Goal: Task Accomplishment & Management: Complete application form

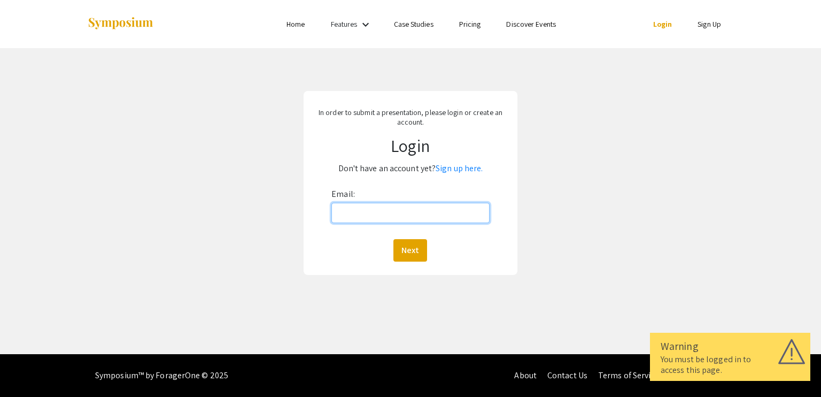
click at [368, 214] on input "Email:" at bounding box center [410, 213] width 158 height 20
type input "[EMAIL_ADDRESS][DOMAIN_NAME]"
click at [393, 239] on button "Next" at bounding box center [410, 250] width 34 height 22
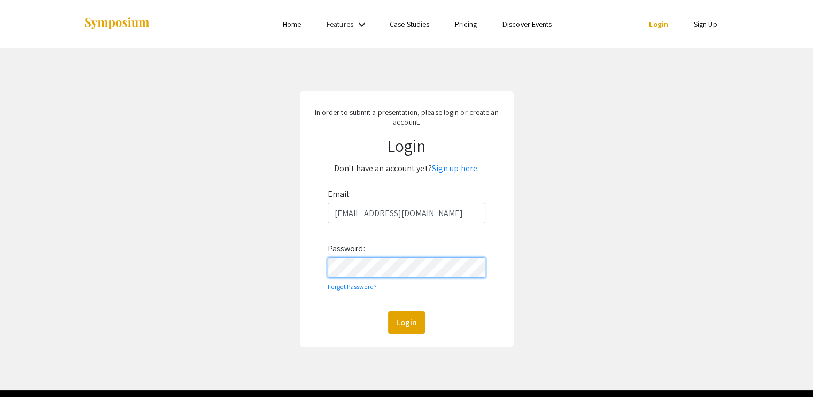
click at [388, 311] on button "Login" at bounding box center [406, 322] width 37 height 22
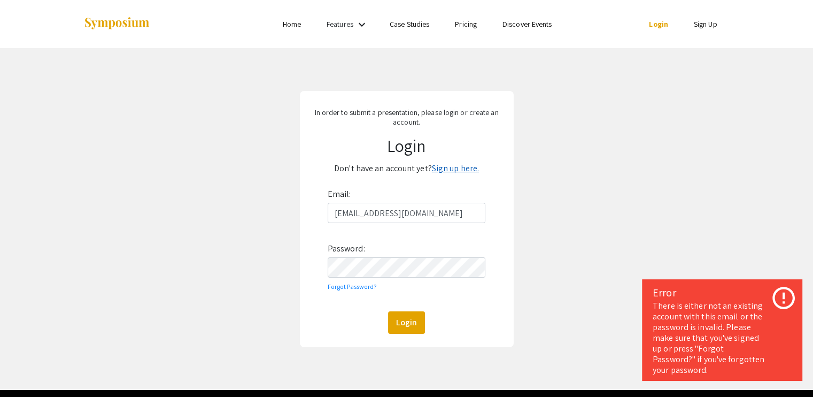
click at [461, 166] on link "Sign up here." at bounding box center [455, 168] width 47 height 11
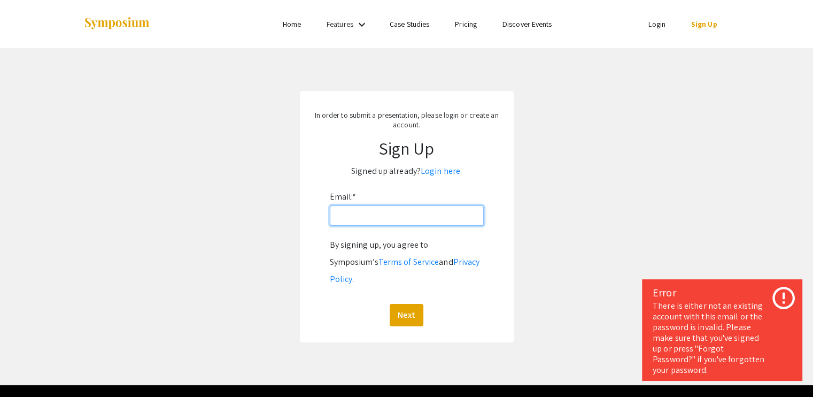
click at [402, 213] on input "Email: *" at bounding box center [407, 215] width 154 height 20
type input "[EMAIL_ADDRESS][DOMAIN_NAME]"
click at [390, 304] on button "Next" at bounding box center [407, 315] width 34 height 22
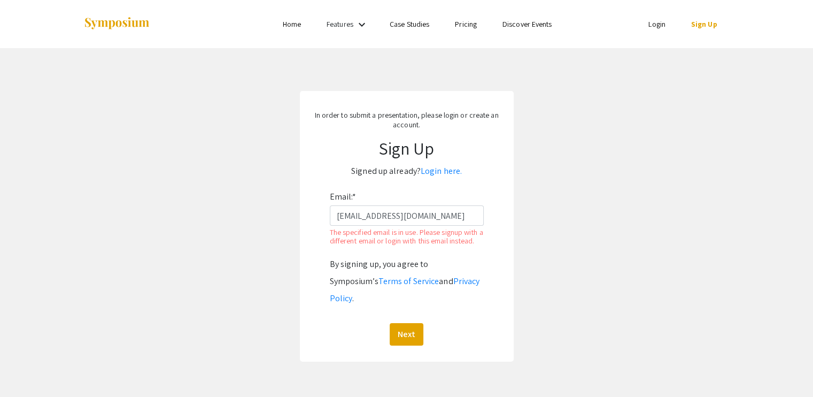
click at [512, 242] on div "In order to submit a presentation, please login or create an account. Sign Up S…" at bounding box center [407, 226] width 214 height 271
click at [441, 170] on link "Login here." at bounding box center [441, 170] width 41 height 11
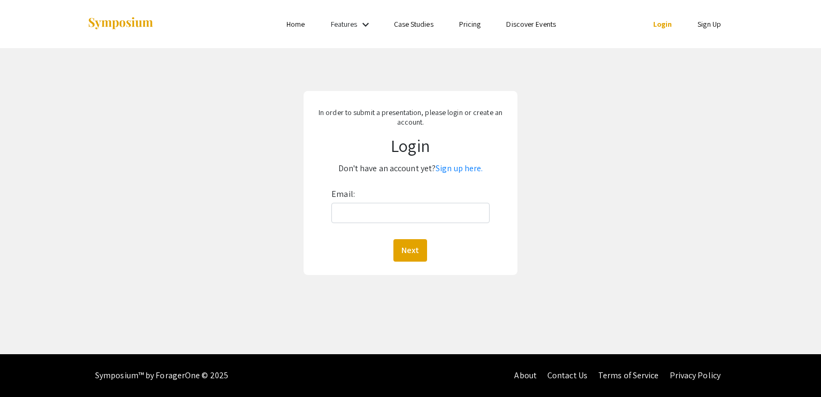
click at [397, 202] on div "Email: Next" at bounding box center [410, 224] width 158 height 76
click at [372, 214] on input "Email:" at bounding box center [410, 213] width 158 height 20
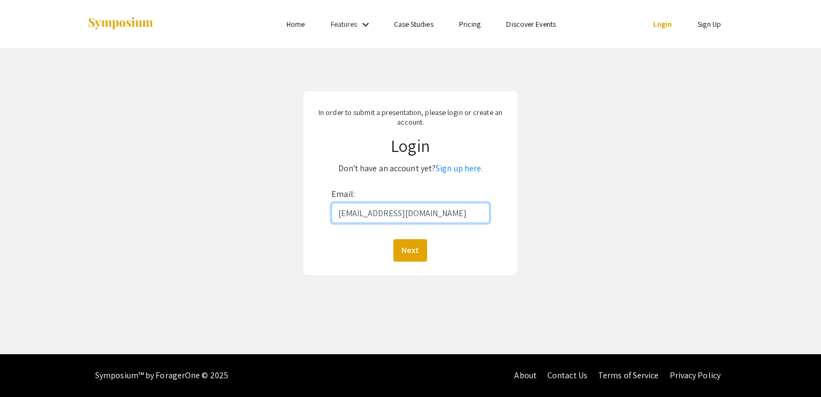
type input "[EMAIL_ADDRESS][DOMAIN_NAME]"
click at [393, 239] on button "Next" at bounding box center [410, 250] width 34 height 22
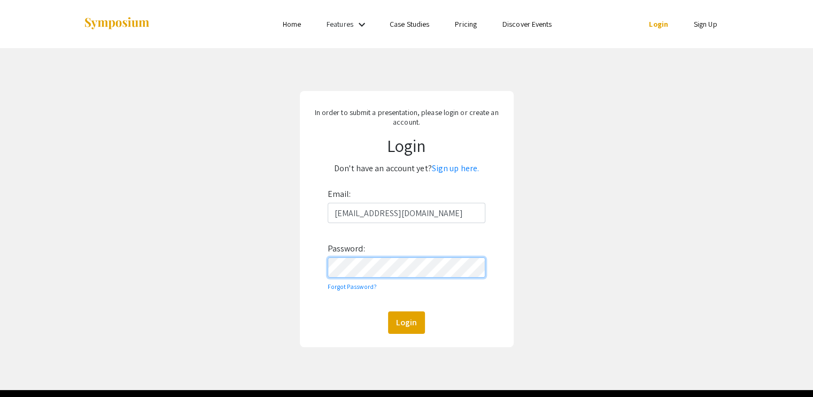
click at [388, 311] on button "Login" at bounding box center [406, 322] width 37 height 22
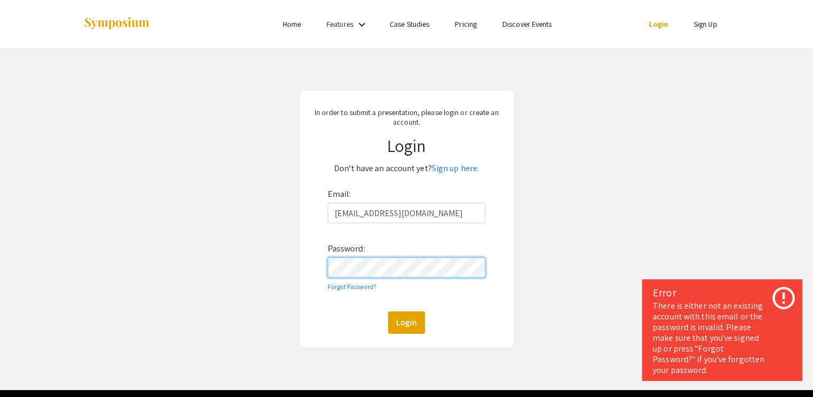
click at [388, 311] on button "Login" at bounding box center [406, 322] width 37 height 22
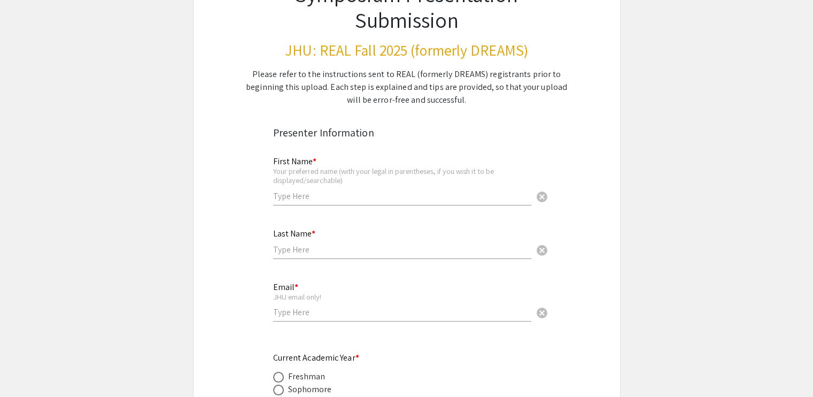
scroll to position [113, 0]
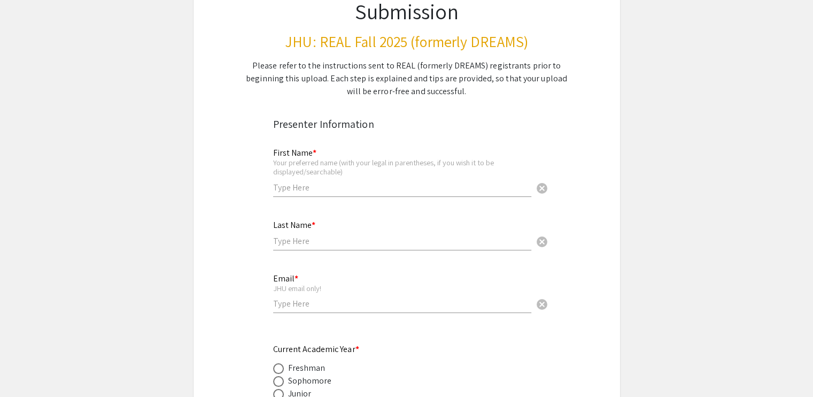
click at [362, 189] on input "text" at bounding box center [402, 187] width 258 height 11
type input "[PERSON_NAME]"
click at [284, 243] on input "text" at bounding box center [402, 240] width 258 height 11
type input "Ho"
click at [280, 302] on input "email" at bounding box center [402, 303] width 258 height 11
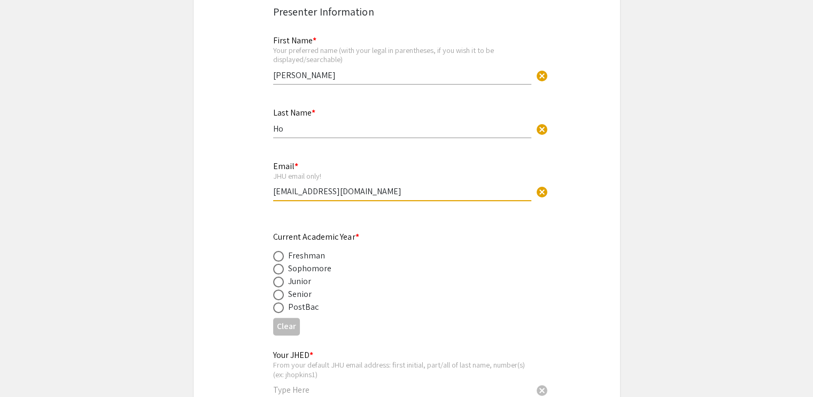
scroll to position [227, 0]
type input "[EMAIL_ADDRESS][DOMAIN_NAME]"
click at [277, 290] on span at bounding box center [278, 293] width 11 height 11
click at [277, 290] on input "radio" at bounding box center [278, 293] width 11 height 11
radio input "true"
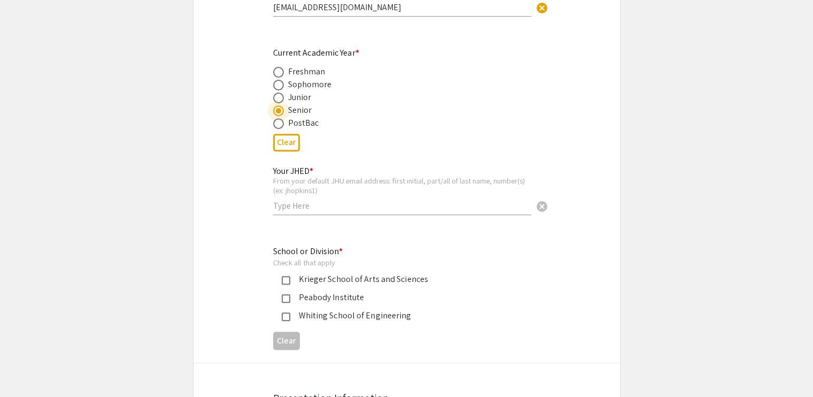
scroll to position [411, 0]
click at [323, 208] on div "Your JHED * From your default JHU email address: first initial, part/all of las…" at bounding box center [402, 184] width 258 height 59
click at [340, 203] on input "text" at bounding box center [402, 204] width 258 height 11
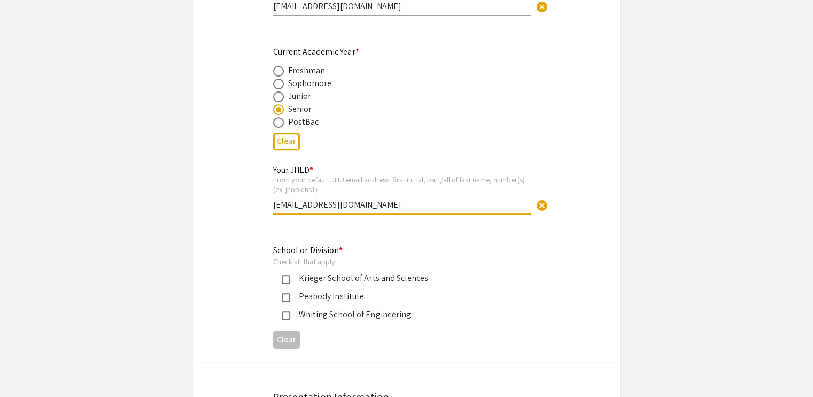
drag, startPoint x: 296, startPoint y: 200, endPoint x: 352, endPoint y: 204, distance: 56.3
click at [352, 204] on input "[EMAIL_ADDRESS][DOMAIN_NAME]" at bounding box center [402, 204] width 258 height 11
type input "bho12"
click at [285, 312] on mat-pseudo-checkbox at bounding box center [286, 315] width 9 height 9
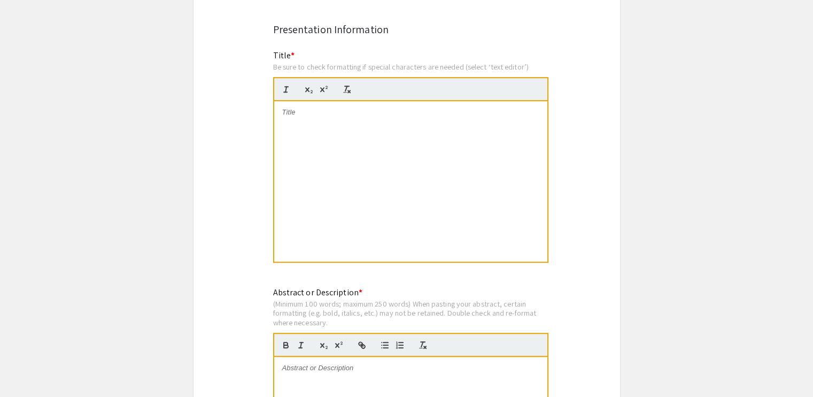
scroll to position [774, 0]
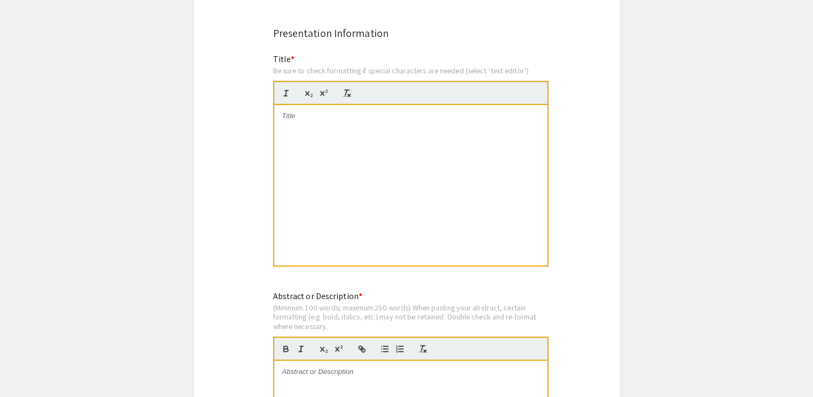
click at [390, 157] on div at bounding box center [410, 185] width 273 height 160
paste div
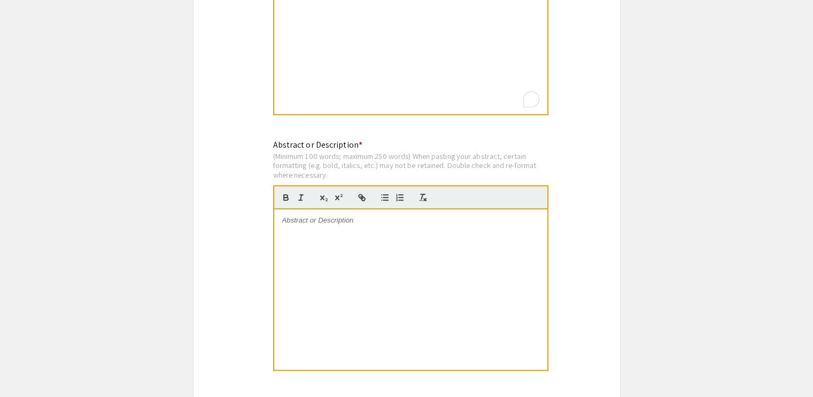
scroll to position [926, 0]
click at [321, 259] on div at bounding box center [410, 288] width 273 height 160
paste div
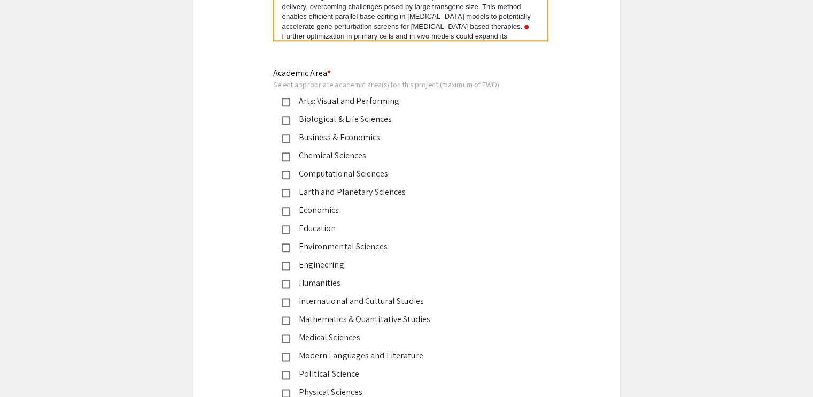
scroll to position [1265, 0]
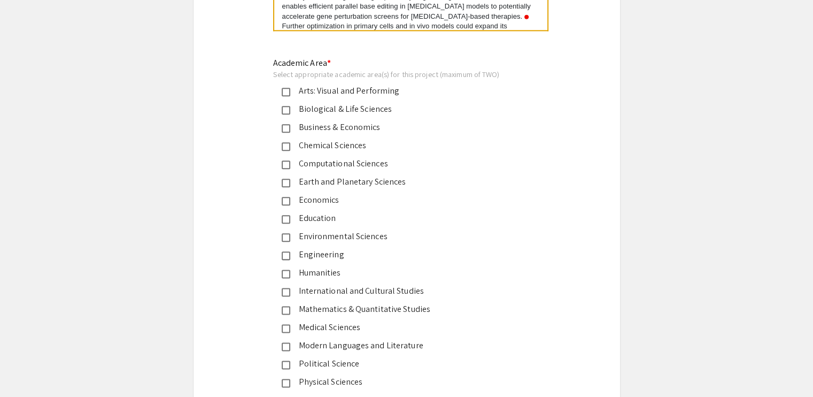
click at [319, 109] on div "Biological & Life Sciences" at bounding box center [402, 109] width 225 height 13
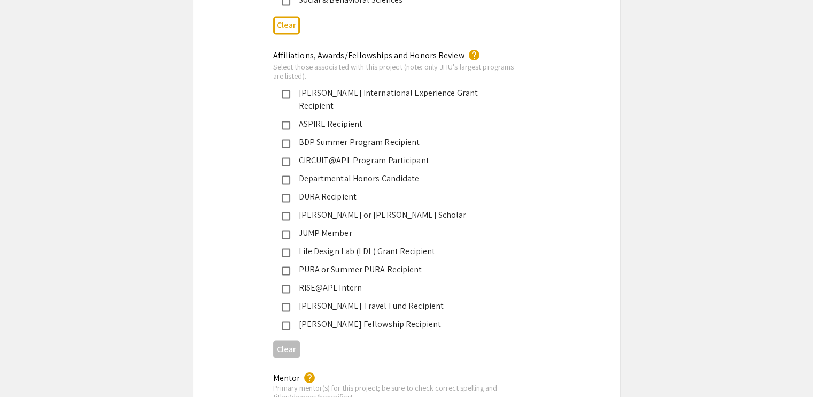
scroll to position [1684, 0]
click at [383, 298] on div "[PERSON_NAME] Travel Fund Recipient" at bounding box center [402, 304] width 225 height 13
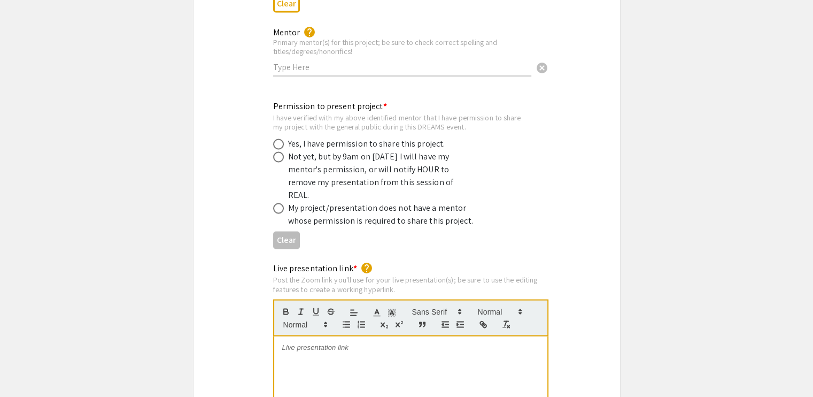
scroll to position [2029, 0]
click at [376, 60] on input "text" at bounding box center [402, 65] width 258 height 11
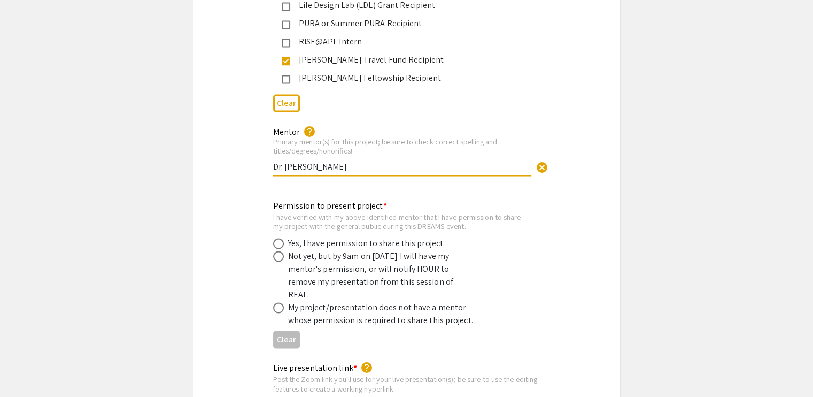
scroll to position [2018, 0]
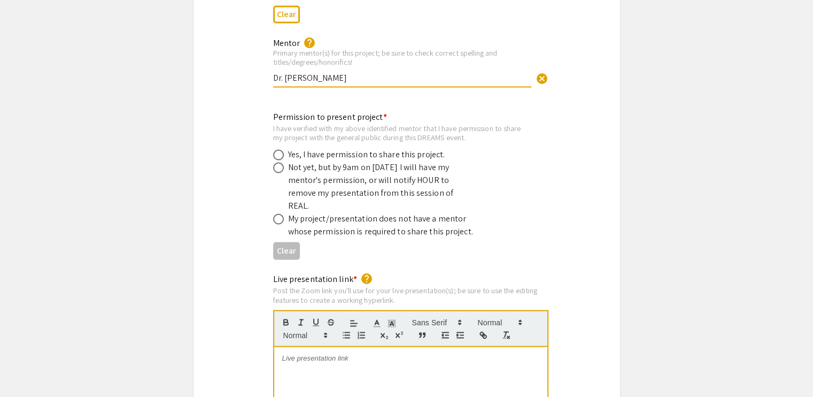
type input "Dr. [PERSON_NAME]"
click at [279, 149] on span at bounding box center [278, 154] width 11 height 11
click at [279, 149] on input "radio" at bounding box center [278, 154] width 11 height 11
radio input "true"
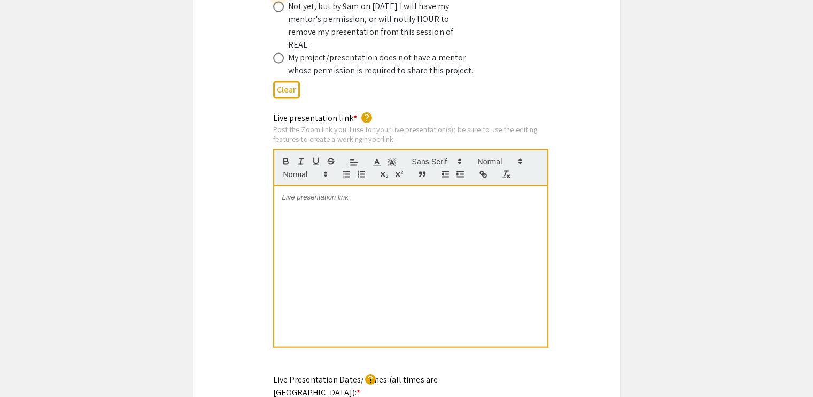
scroll to position [2177, 0]
click at [485, 196] on div at bounding box center [410, 267] width 273 height 160
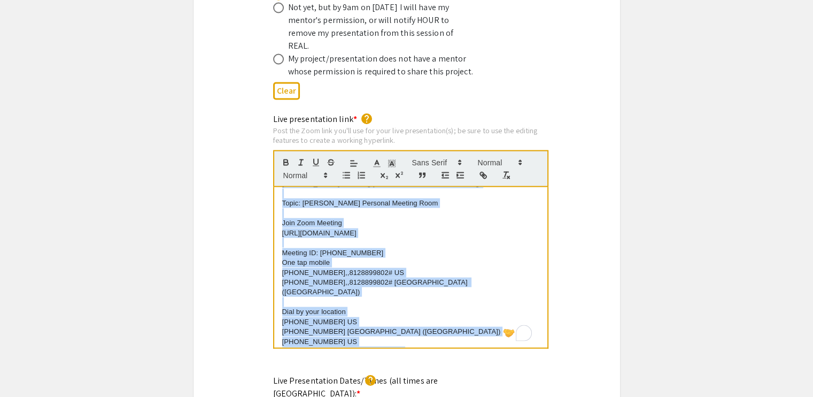
scroll to position [0, 0]
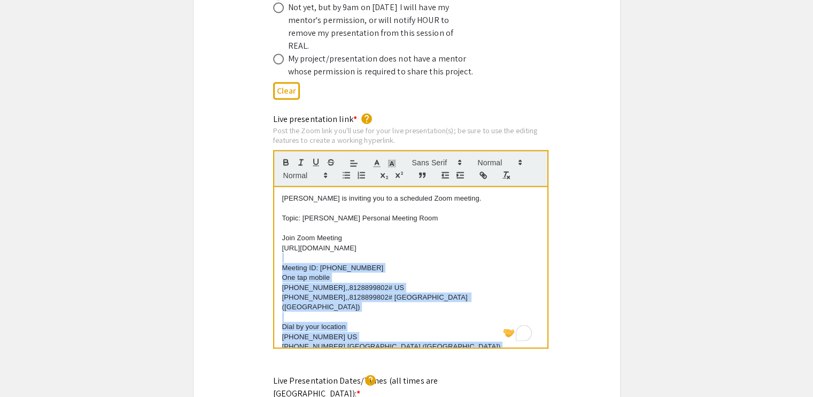
drag, startPoint x: 331, startPoint y: 314, endPoint x: 273, endPoint y: 230, distance: 102.0
click at [273, 230] on div "[PERSON_NAME] is inviting you to a scheduled Zoom meeting. Topic: [PERSON_NAME]…" at bounding box center [410, 267] width 275 height 161
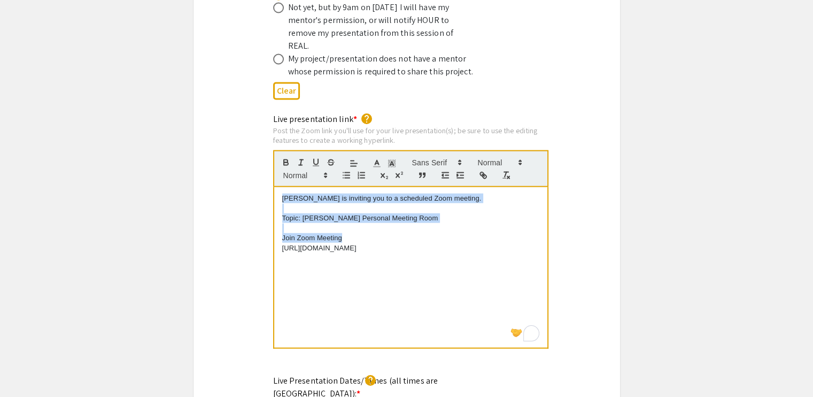
drag, startPoint x: 344, startPoint y: 207, endPoint x: 257, endPoint y: 152, distance: 103.1
click at [257, 152] on div "Live presentation link * help Post the Zoom link you'll use for your live prese…" at bounding box center [407, 238] width 427 height 251
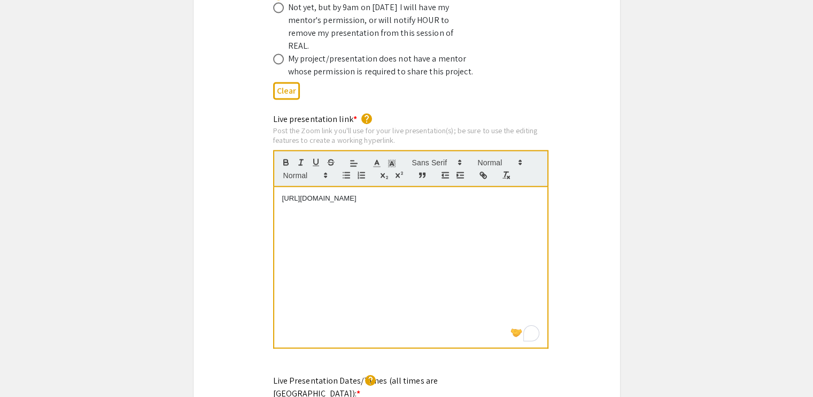
click at [558, 177] on div "Live presentation link * help Post the Zoom link you'll use for your live prese…" at bounding box center [407, 238] width 427 height 251
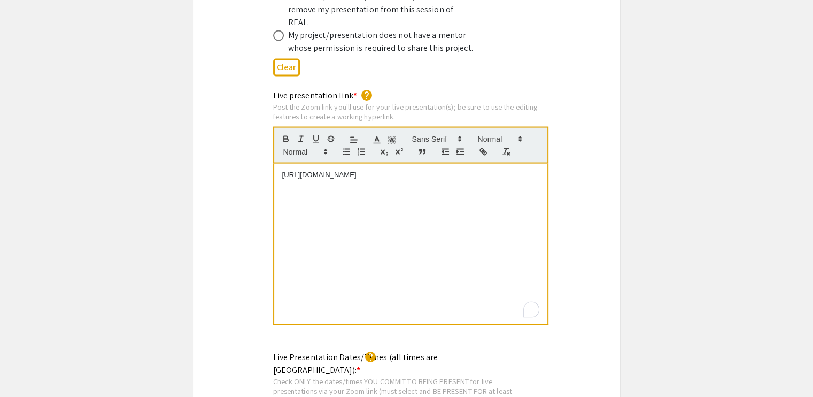
scroll to position [2199, 0]
click at [455, 171] on p "[URL][DOMAIN_NAME]" at bounding box center [410, 176] width 257 height 10
drag, startPoint x: 427, startPoint y: 143, endPoint x: 254, endPoint y: 140, distance: 172.2
click at [254, 140] on div "Live presentation link * help Post the Zoom link you'll use for your live prese…" at bounding box center [407, 215] width 427 height 251
click at [478, 148] on icon "button" at bounding box center [483, 153] width 10 height 10
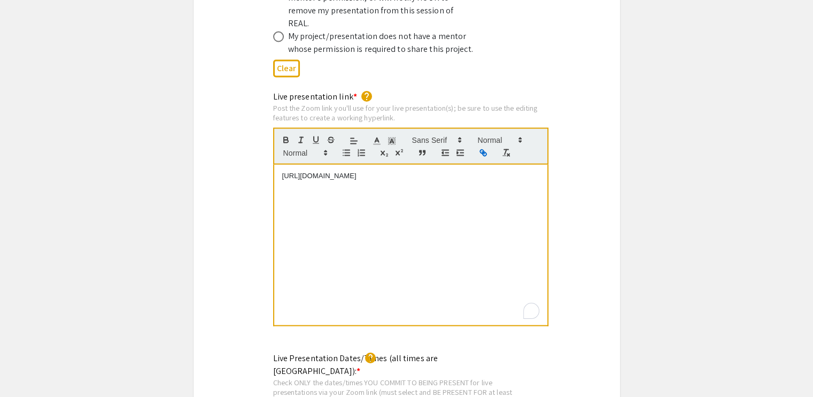
type input "[URL][DOMAIN_NAME]"
click at [413, 153] on link at bounding box center [412, 157] width 25 height 8
click at [438, 181] on p "To enrich screen reader interactions, please activate Accessibility in Grammarl…" at bounding box center [410, 186] width 257 height 10
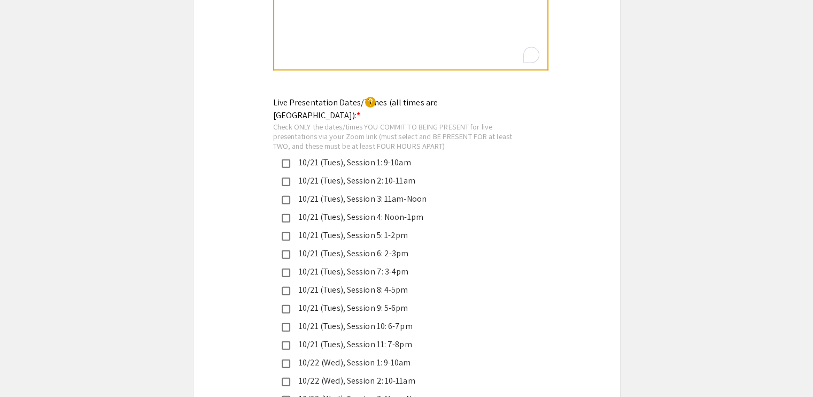
scroll to position [2454, 0]
click at [284, 178] on mat-pseudo-checkbox at bounding box center [286, 182] width 9 height 9
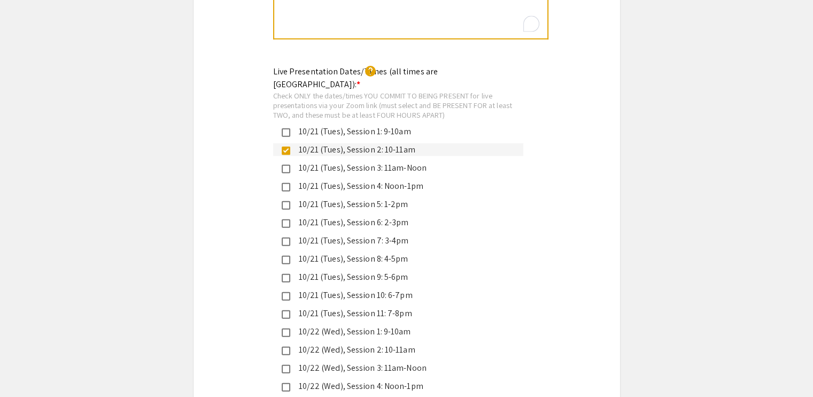
scroll to position [2490, 0]
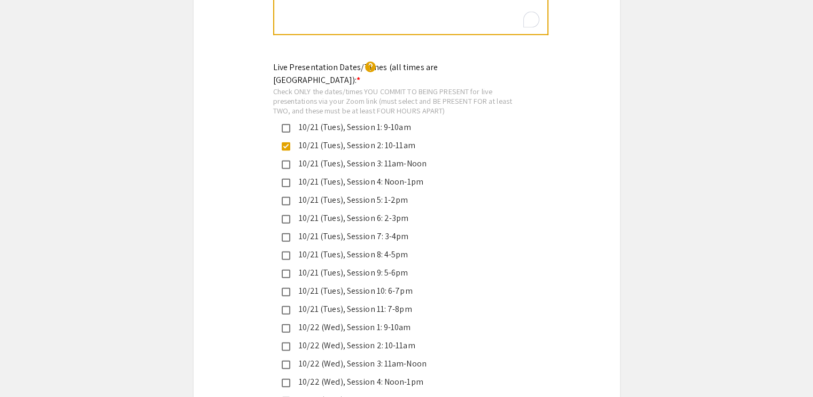
click at [285, 306] on mat-pseudo-checkbox at bounding box center [286, 310] width 9 height 9
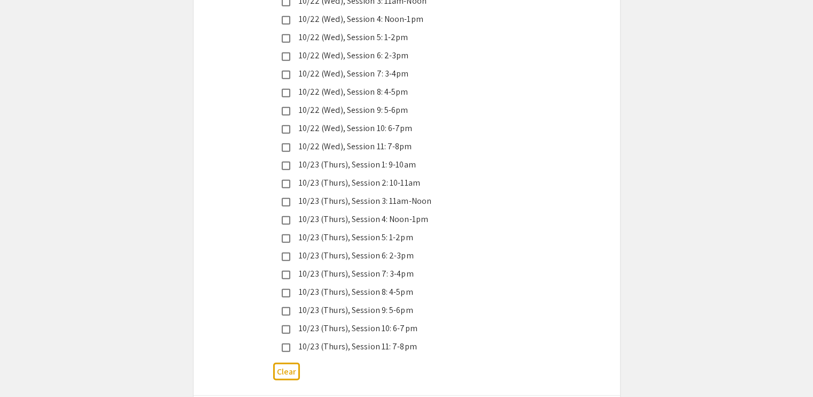
scroll to position [3047, 0]
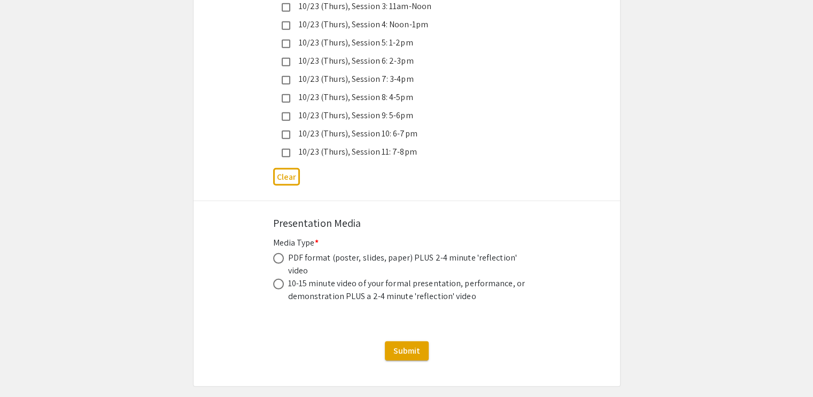
click at [277, 253] on span at bounding box center [278, 258] width 11 height 11
click at [277, 253] on input "radio" at bounding box center [278, 258] width 11 height 11
radio input "true"
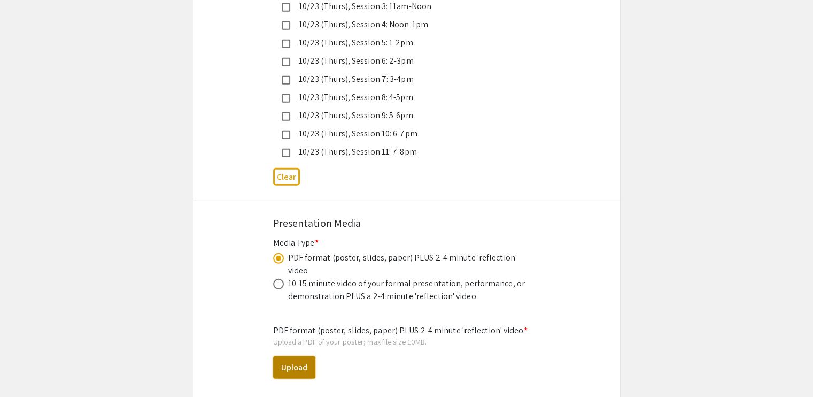
click at [298, 356] on button "Upload" at bounding box center [294, 367] width 42 height 22
click at [289, 356] on button "Upload" at bounding box center [294, 367] width 42 height 22
select select "custom"
type input "0"
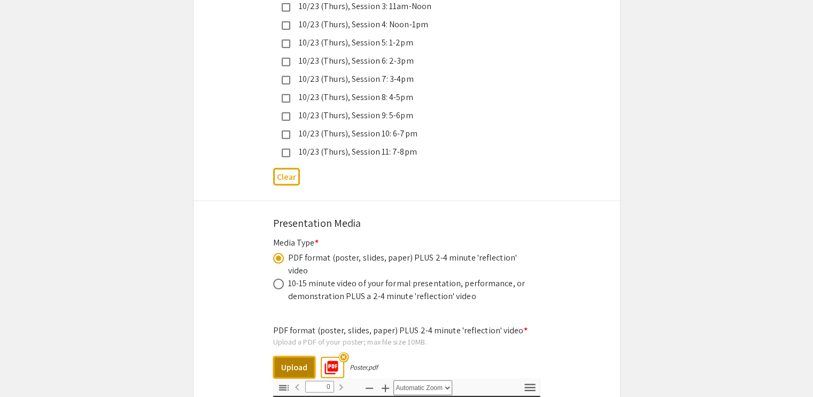
select select "custom"
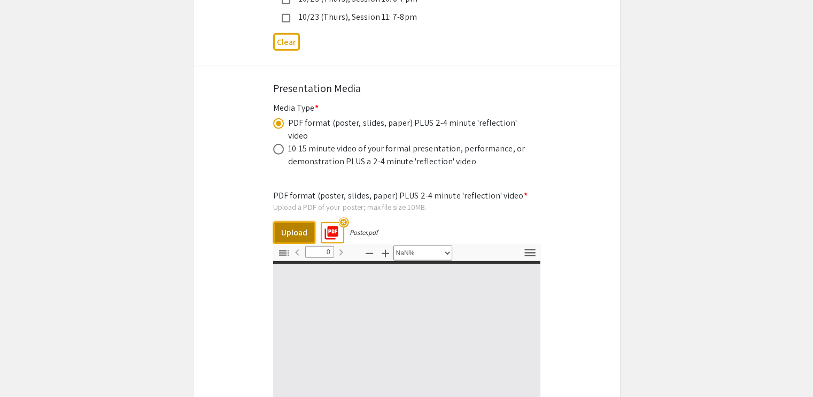
type input "1"
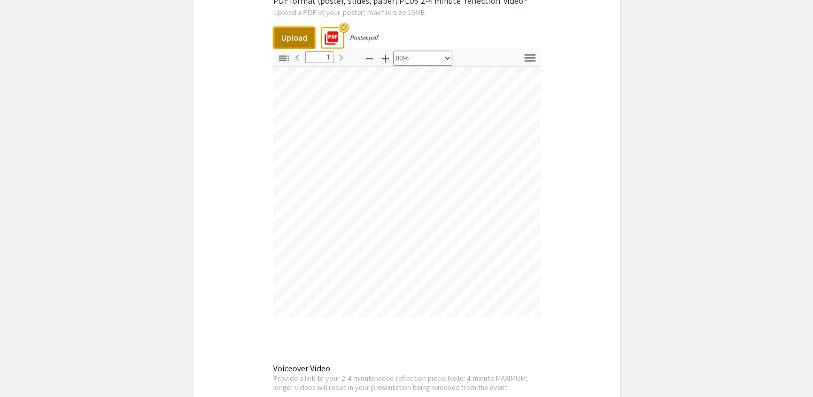
scroll to position [194, 323]
select select "custom"
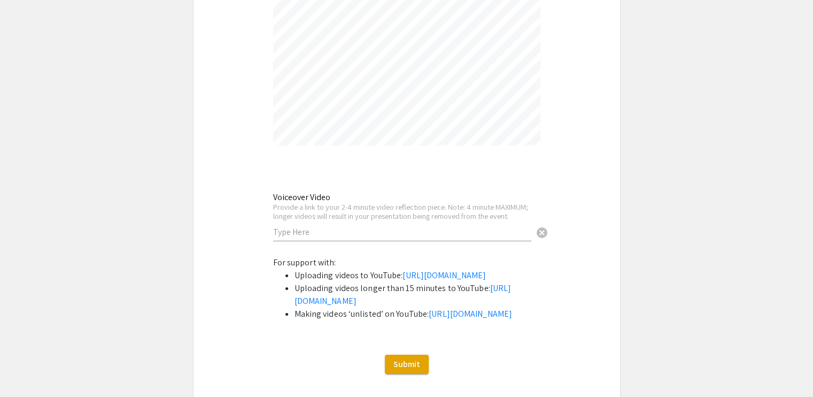
scroll to position [3548, 0]
click at [414, 203] on div "Voiceover Video Provide a link to your 2-4 minute video reflection piece. Note:…" at bounding box center [402, 210] width 258 height 59
click at [460, 226] on input "text" at bounding box center [402, 231] width 258 height 11
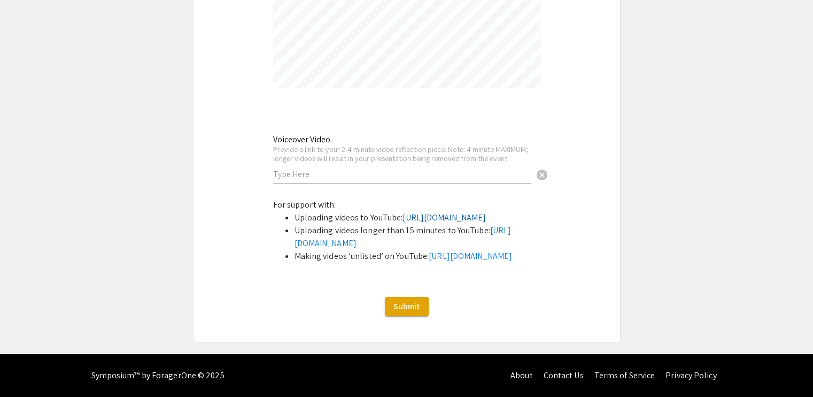
click at [442, 212] on link "[URL][DOMAIN_NAME]" at bounding box center [444, 217] width 83 height 11
click at [423, 168] on input "text" at bounding box center [402, 173] width 258 height 11
click at [430, 168] on input "text" at bounding box center [402, 173] width 258 height 11
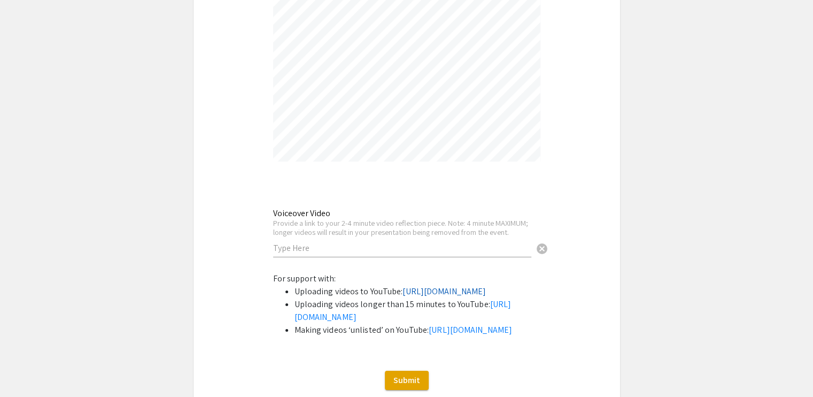
scroll to position [3531, 0]
click at [322, 243] on input "text" at bounding box center [402, 248] width 258 height 11
click at [278, 243] on input "text" at bounding box center [402, 248] width 258 height 11
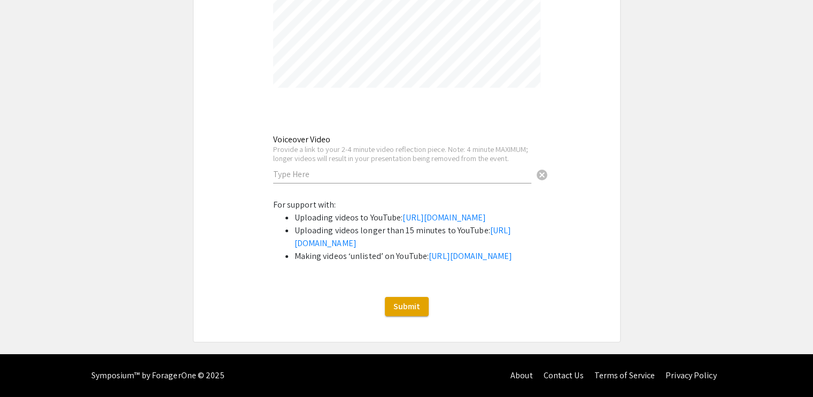
scroll to position [3424, 0]
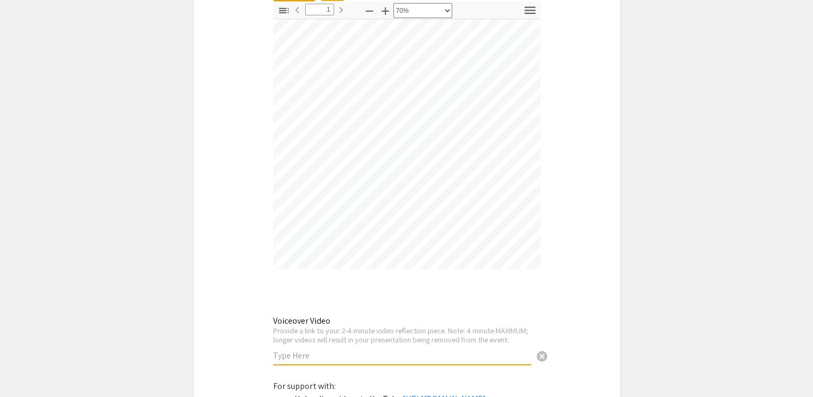
click at [339, 350] on input "text" at bounding box center [402, 355] width 258 height 11
